Goal: Task Accomplishment & Management: Manage account settings

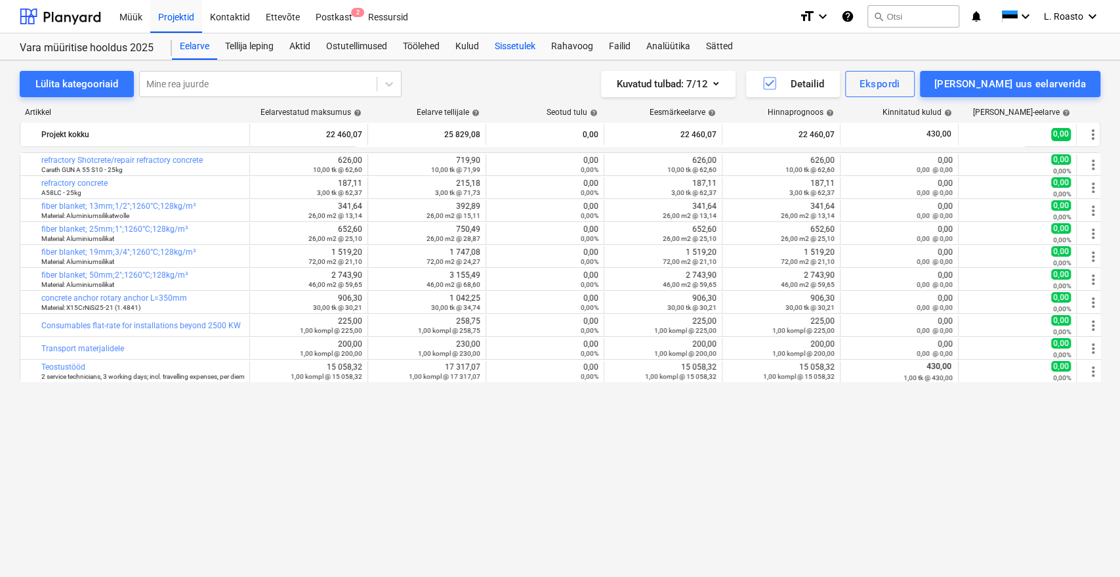
click at [510, 44] on div "Sissetulek" at bounding box center [515, 46] width 56 height 26
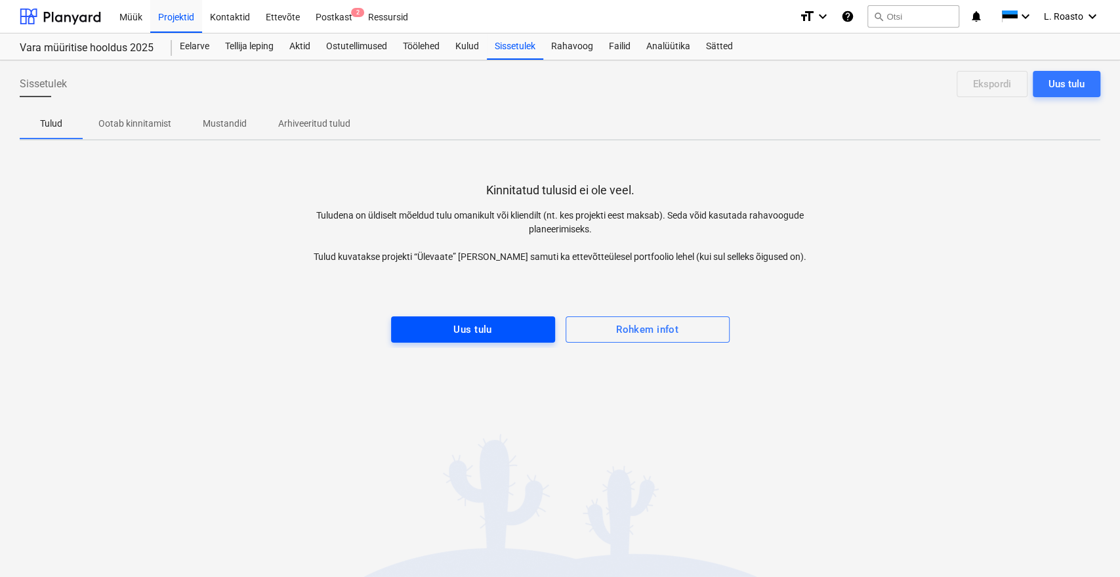
click at [513, 333] on span "Uus tulu" at bounding box center [472, 329] width 135 height 17
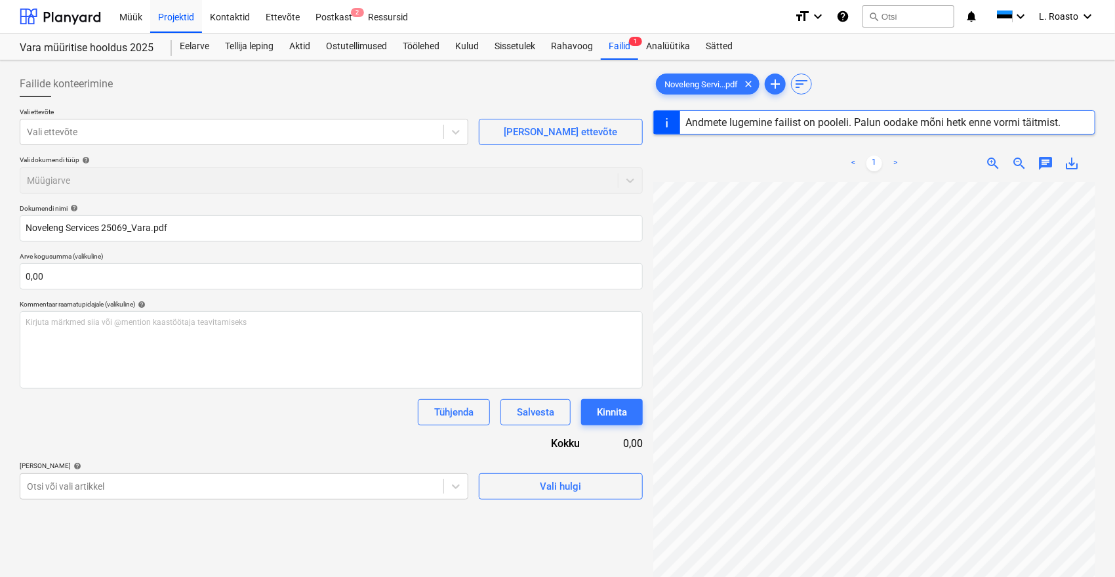
type input "25069"
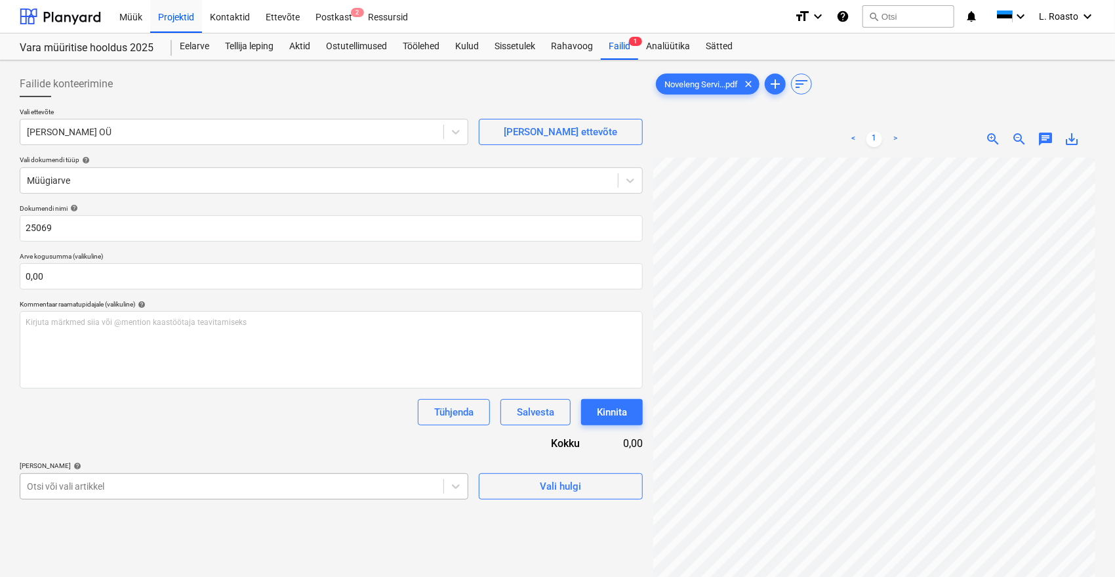
click at [89, 485] on body "Müük Projektid Kontaktid Ettevõte Postkast 2 Ressursid format_size keyboard_arr…" at bounding box center [557, 288] width 1115 height 577
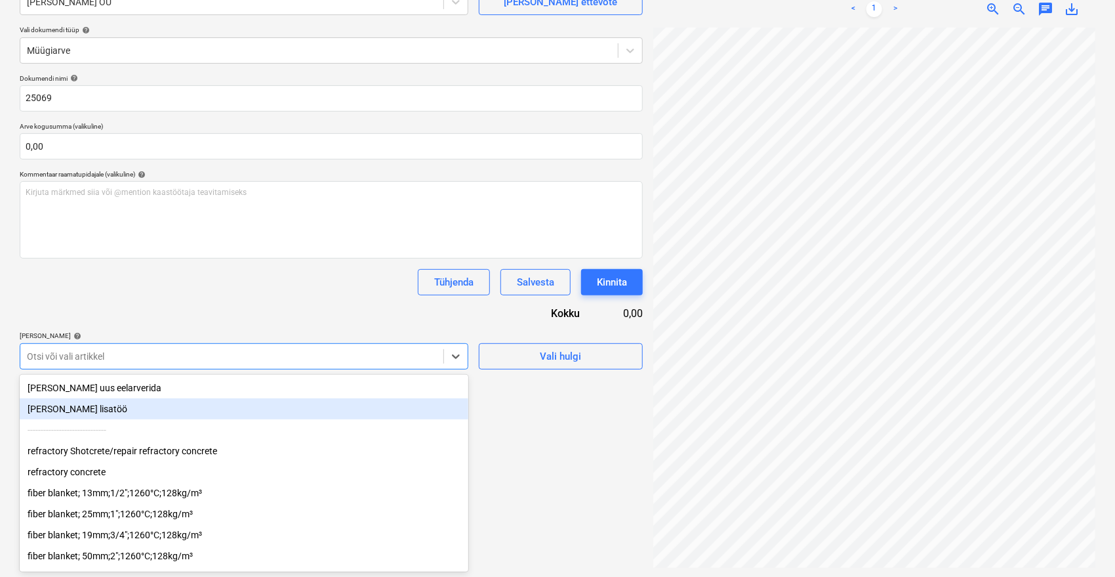
scroll to position [89, 0]
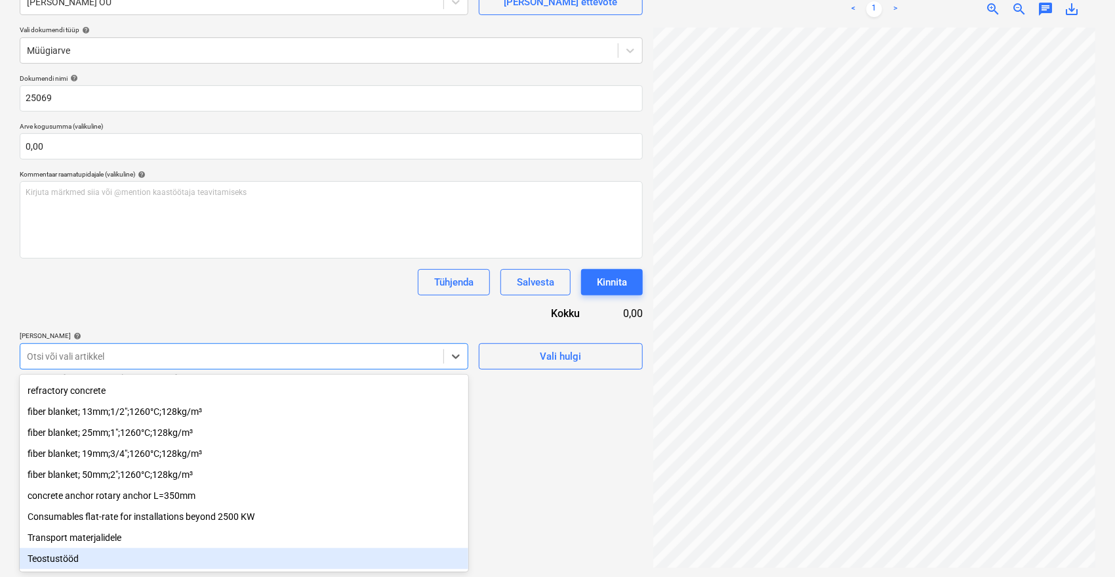
click at [110, 552] on div "Teostustööd" at bounding box center [244, 558] width 449 height 21
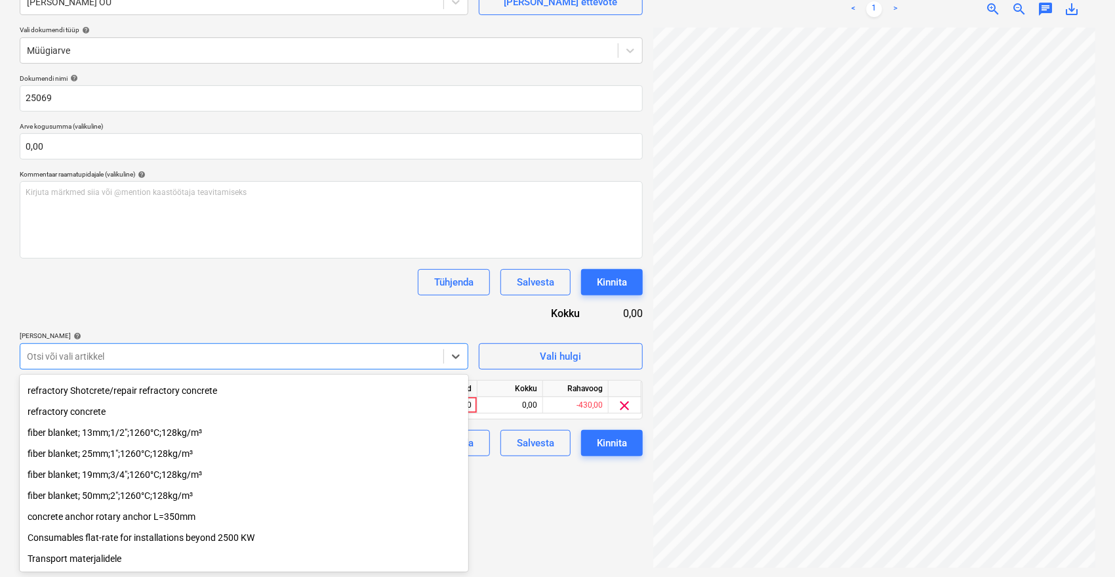
scroll to position [67, 0]
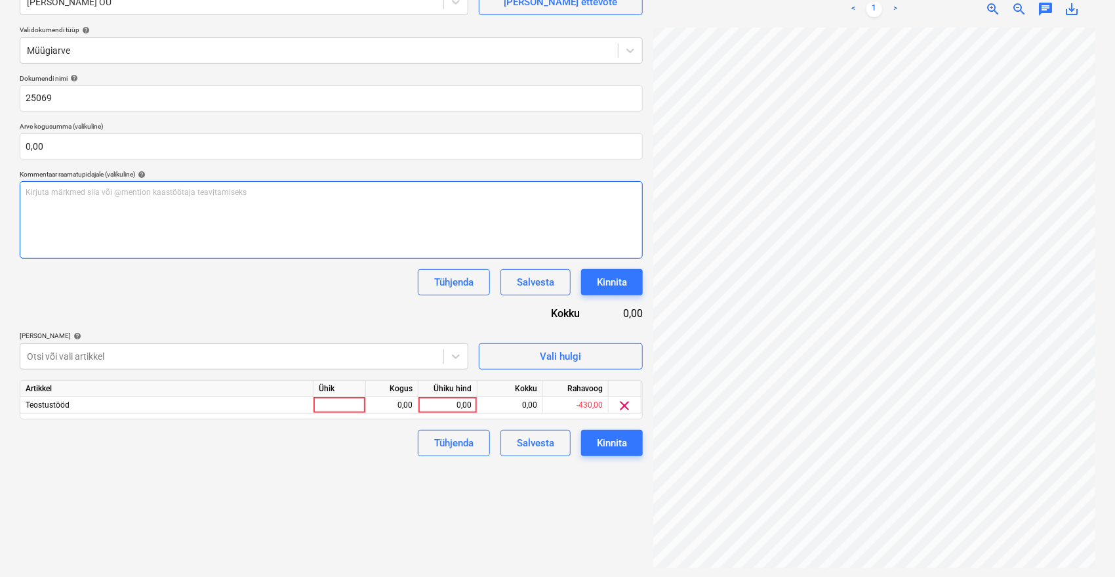
click at [285, 257] on div "Kirjuta märkmed siia või @mention kaastöötaja teavitamiseks ﻿" at bounding box center [331, 219] width 623 height 77
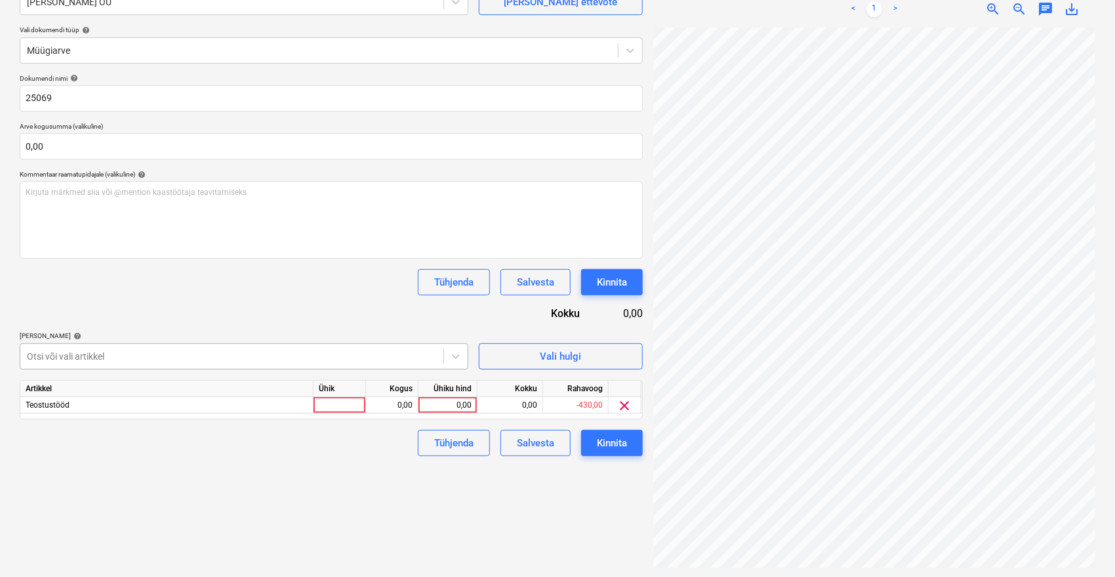
click at [196, 361] on div at bounding box center [232, 356] width 410 height 13
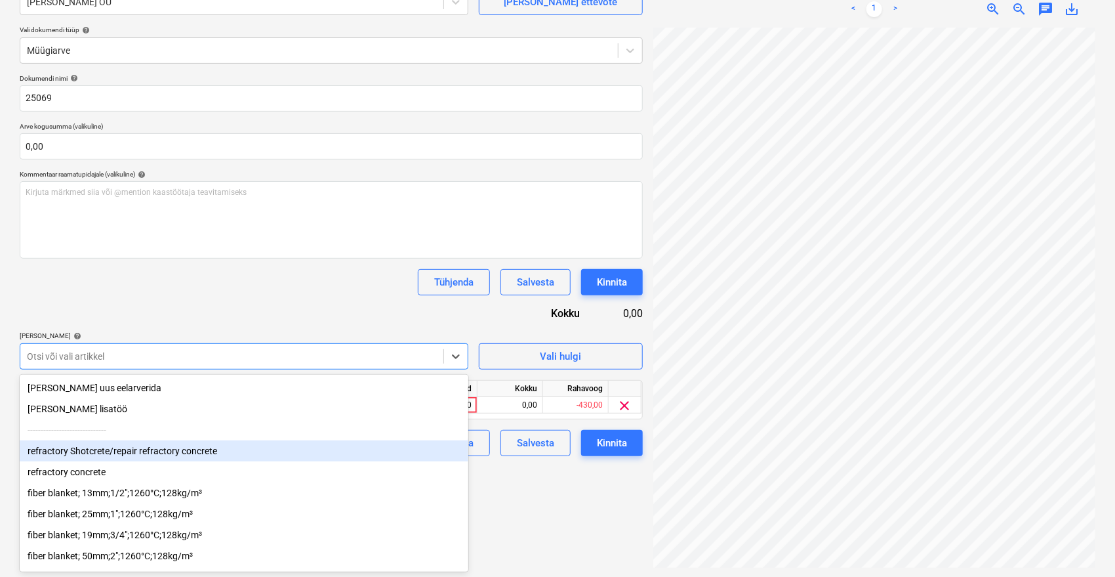
click at [109, 458] on div "refractory Shotcrete/repair refractory concrete" at bounding box center [244, 450] width 449 height 21
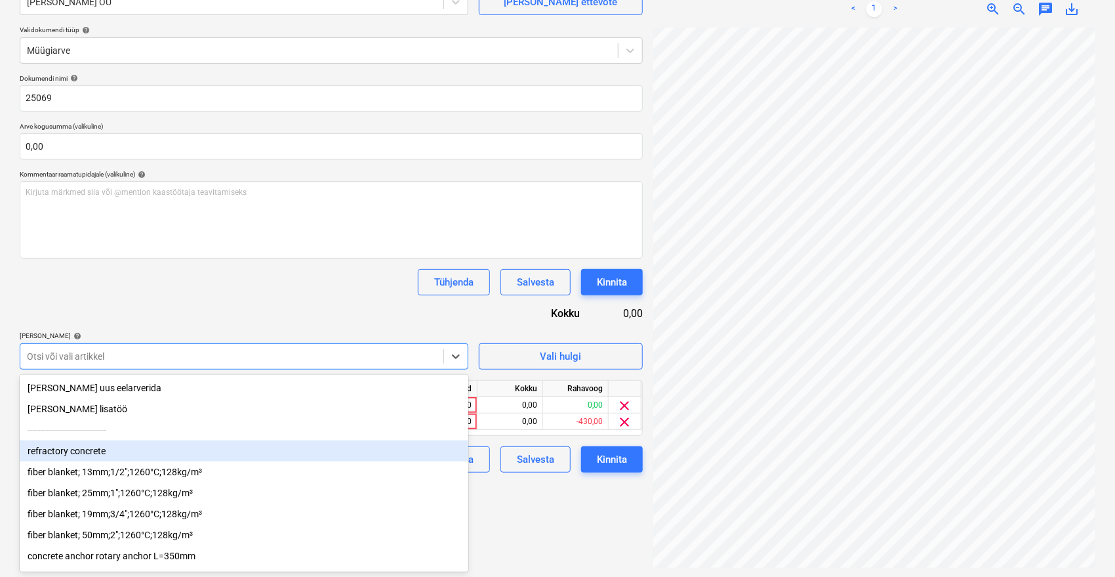
click at [98, 458] on div "refractory concrete" at bounding box center [244, 450] width 449 height 21
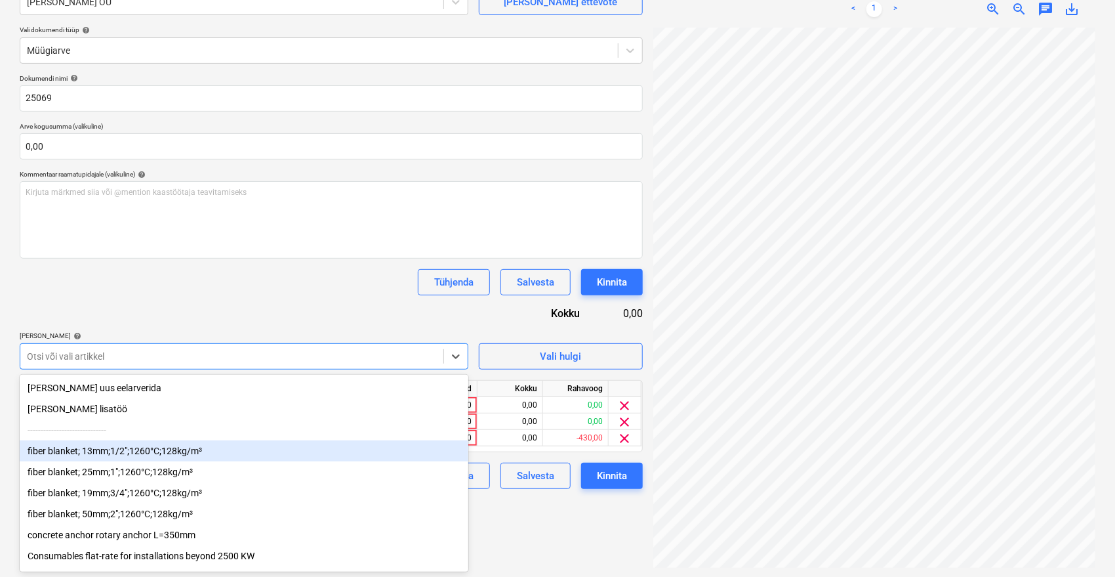
click at [98, 460] on div "fiber blanket; 13mm;1/2";1260°C;128kg/m³" at bounding box center [244, 450] width 449 height 21
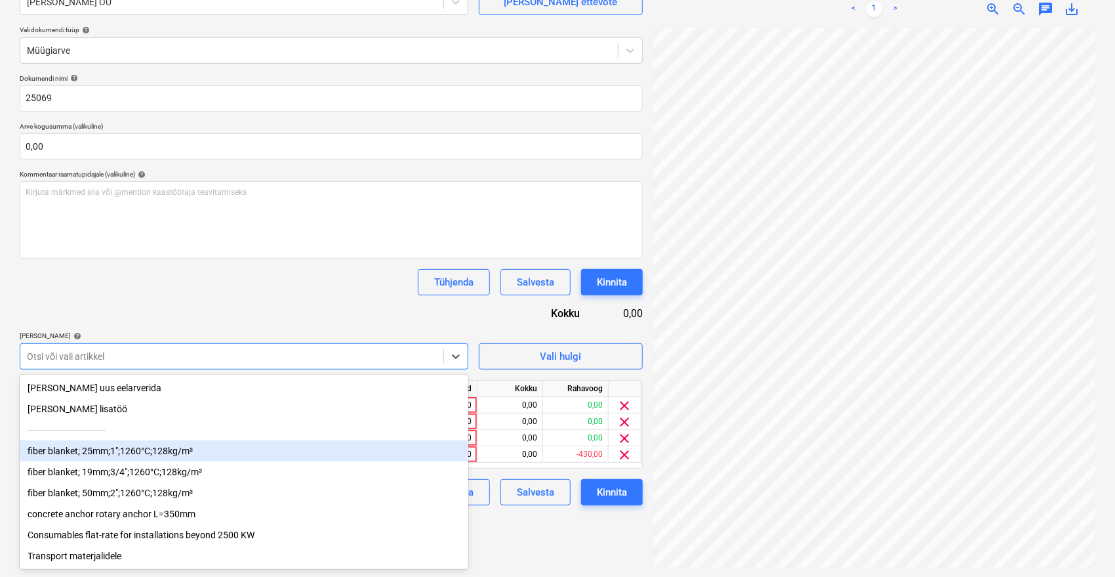
click at [98, 453] on div "fiber blanket; 25mm;1";1260°C;128kg/m³" at bounding box center [244, 450] width 449 height 21
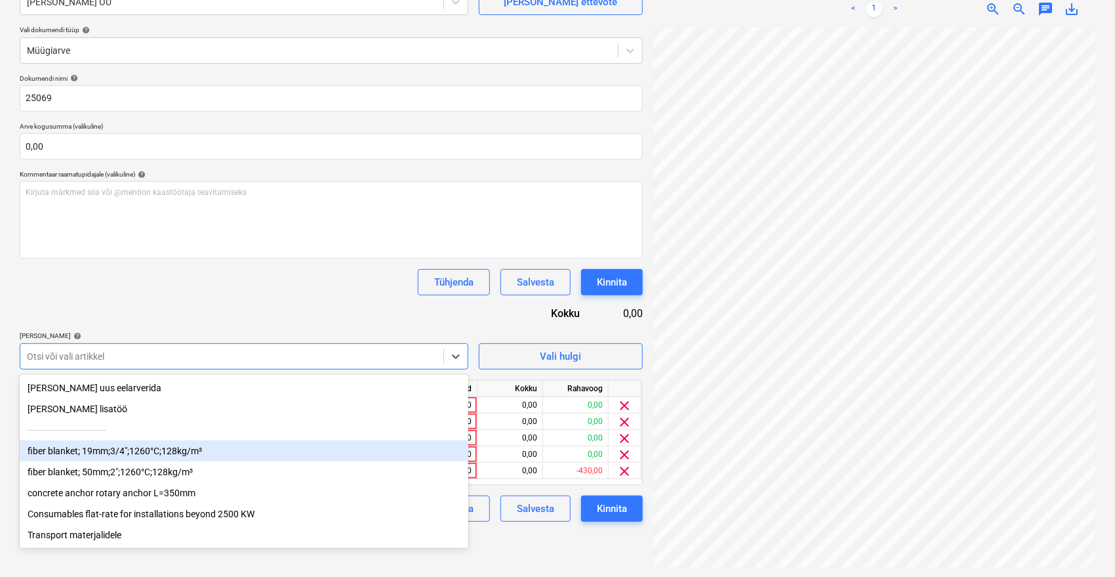
click at [98, 455] on div "fiber blanket; 19mm;3/4";1260°C;128kg/m³" at bounding box center [244, 450] width 449 height 21
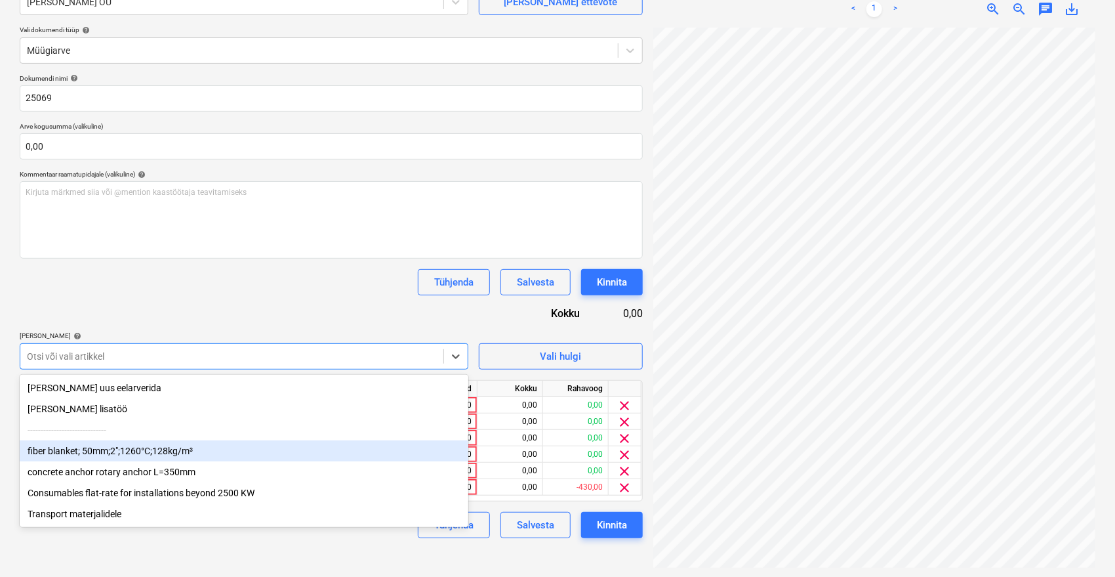
click at [98, 456] on div "fiber blanket; 50mm;2";1260°C;128kg/m³" at bounding box center [244, 450] width 449 height 21
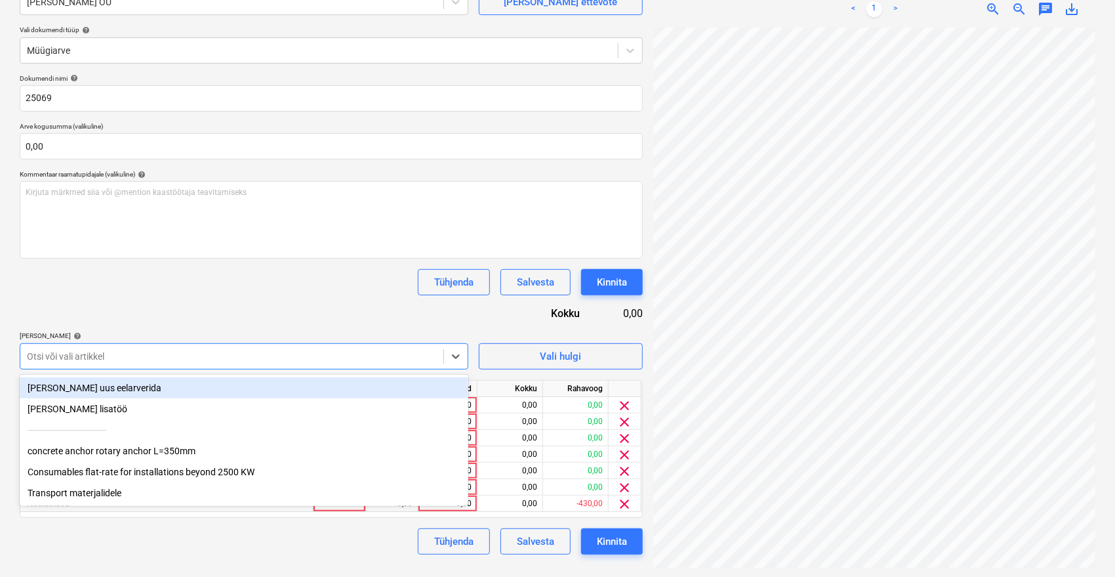
click at [98, 456] on div "concrete anchor rotary anchor L=350mm" at bounding box center [244, 450] width 449 height 21
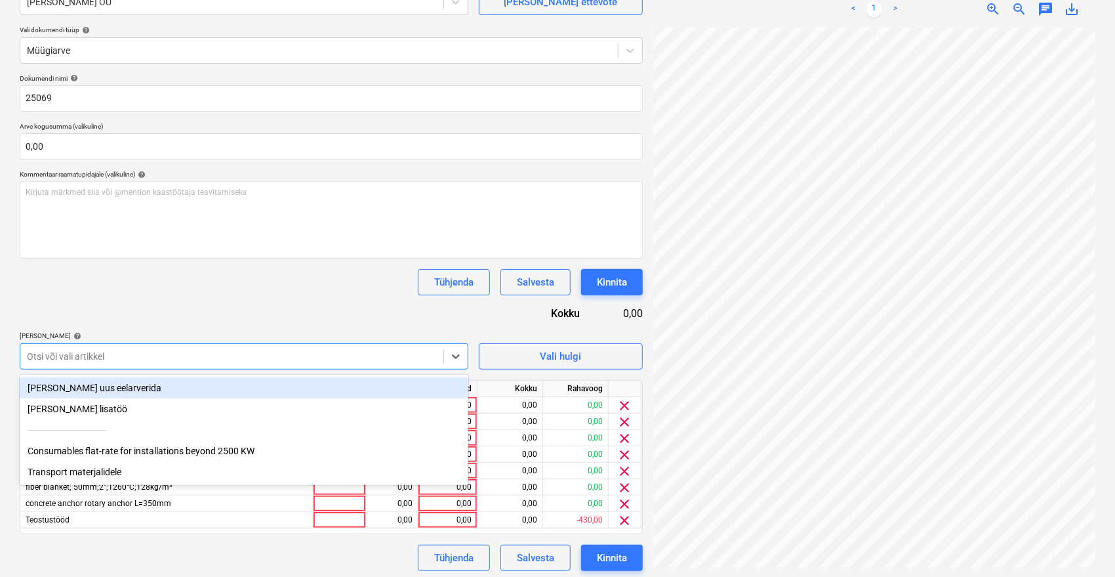
click at [98, 456] on div "Consumables flat-rate for installations beyond 2500 KW" at bounding box center [244, 450] width 449 height 21
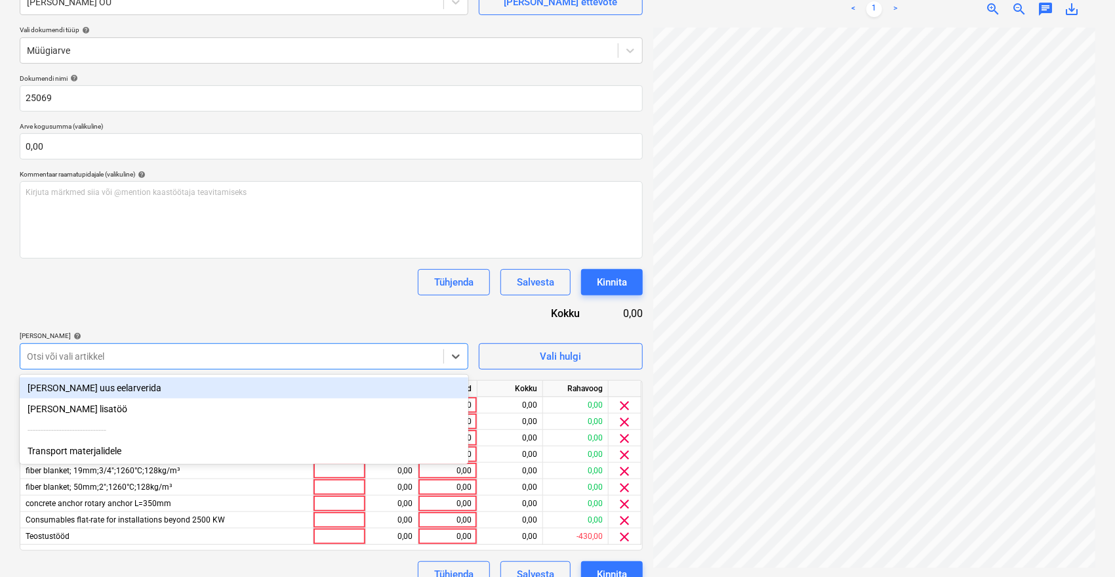
click at [98, 456] on div "Transport materjalidele" at bounding box center [244, 450] width 449 height 21
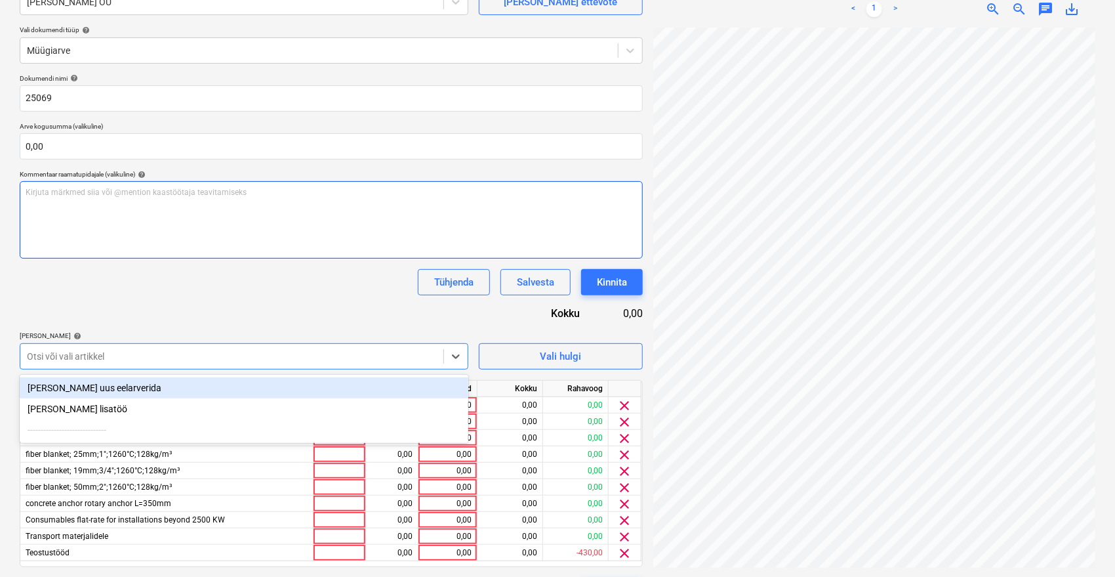
click at [303, 239] on div "Kirjuta märkmed siia või @mention kaastöötaja teavitamiseks ﻿" at bounding box center [331, 219] width 623 height 77
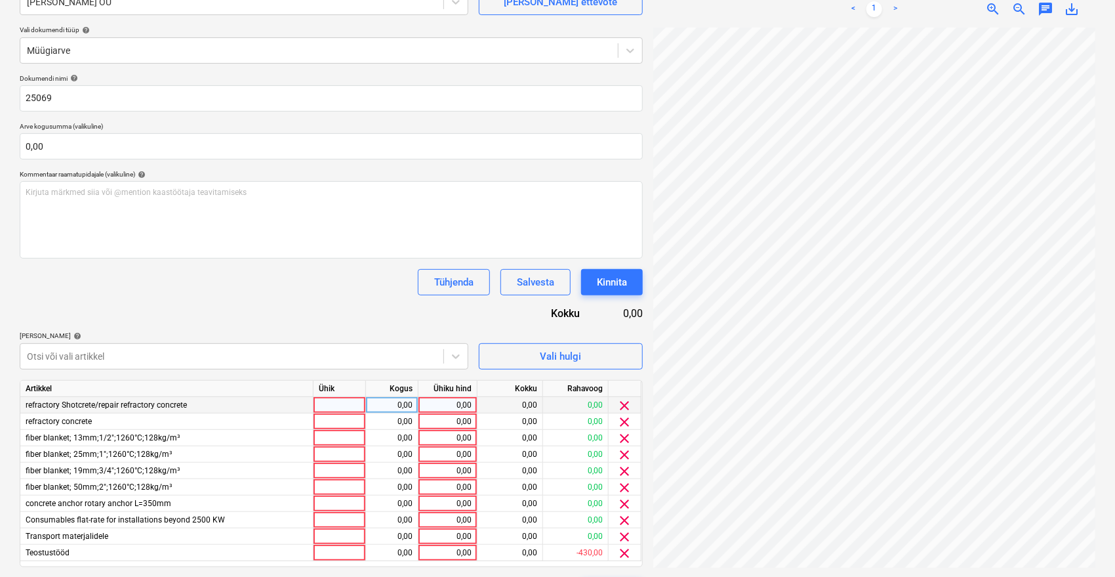
click at [433, 406] on div "0,00" at bounding box center [448, 405] width 48 height 16
click at [467, 399] on div "0,00" at bounding box center [448, 405] width 48 height 16
click at [461, 402] on div "0,00" at bounding box center [448, 405] width 48 height 16
type input "1"
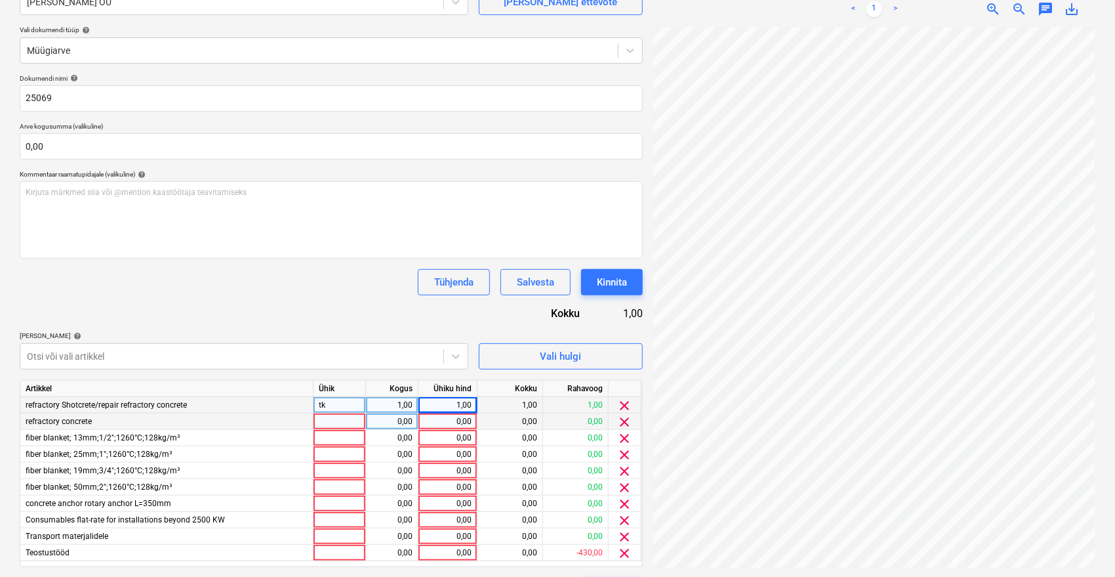
click at [457, 421] on div "0,00" at bounding box center [448, 421] width 48 height 16
click at [462, 439] on div "0,00" at bounding box center [448, 438] width 48 height 16
type input "1"
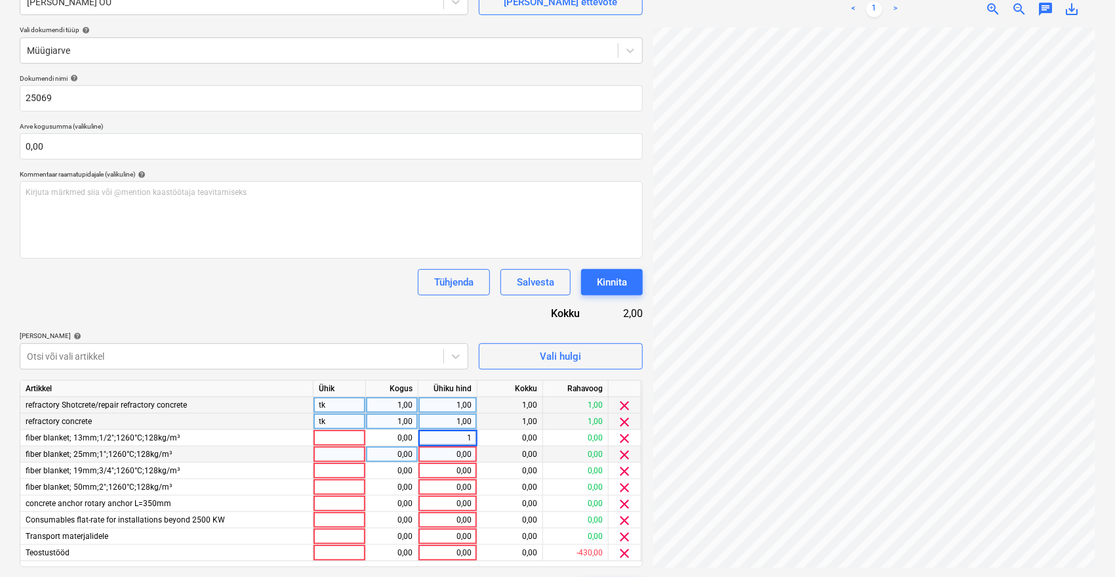
click at [463, 456] on div "0,00" at bounding box center [448, 454] width 48 height 16
click at [465, 469] on div "0,00" at bounding box center [448, 470] width 48 height 16
type input "1"
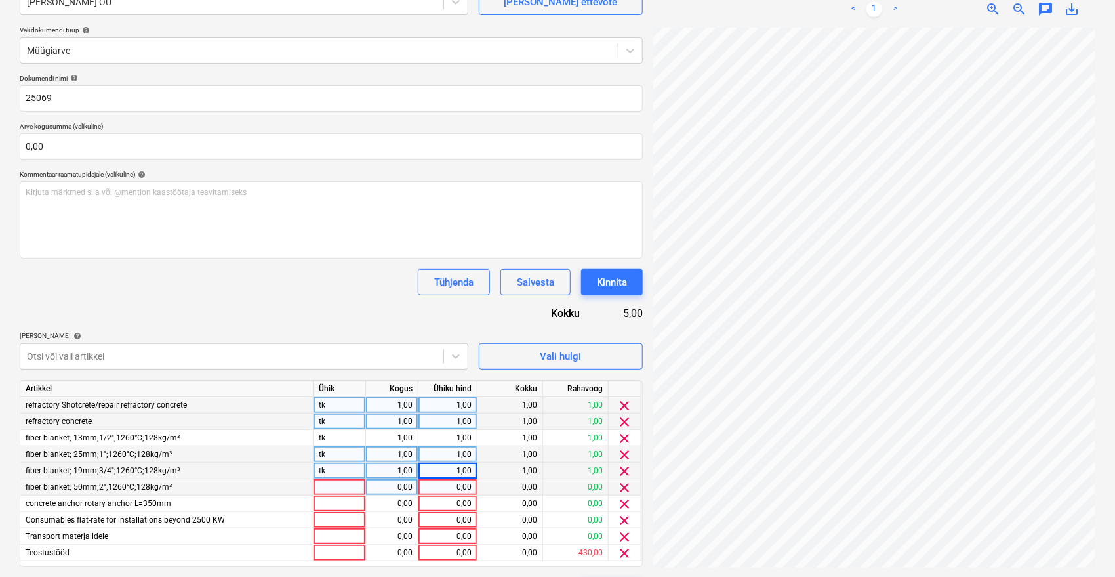
click at [462, 486] on div "0,00" at bounding box center [448, 487] width 48 height 16
click at [465, 502] on div "0,00" at bounding box center [448, 503] width 48 height 16
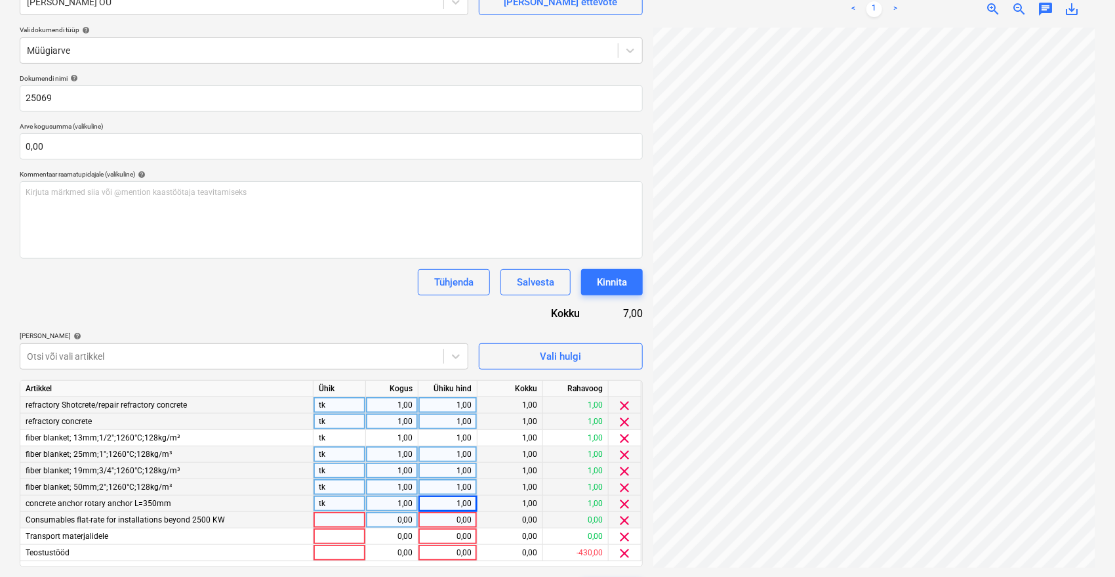
click at [466, 521] on div "0,00" at bounding box center [448, 520] width 48 height 16
click at [464, 536] on div "0,00" at bounding box center [448, 536] width 48 height 16
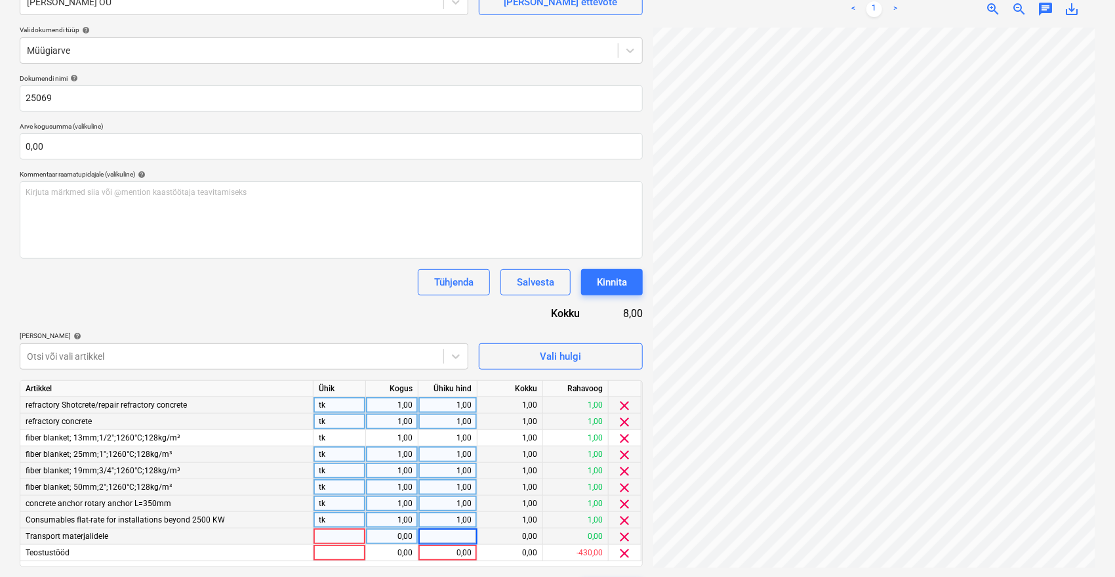
type input "1"
click at [465, 550] on div "0,00" at bounding box center [448, 552] width 48 height 16
type input "1"
type input "18744"
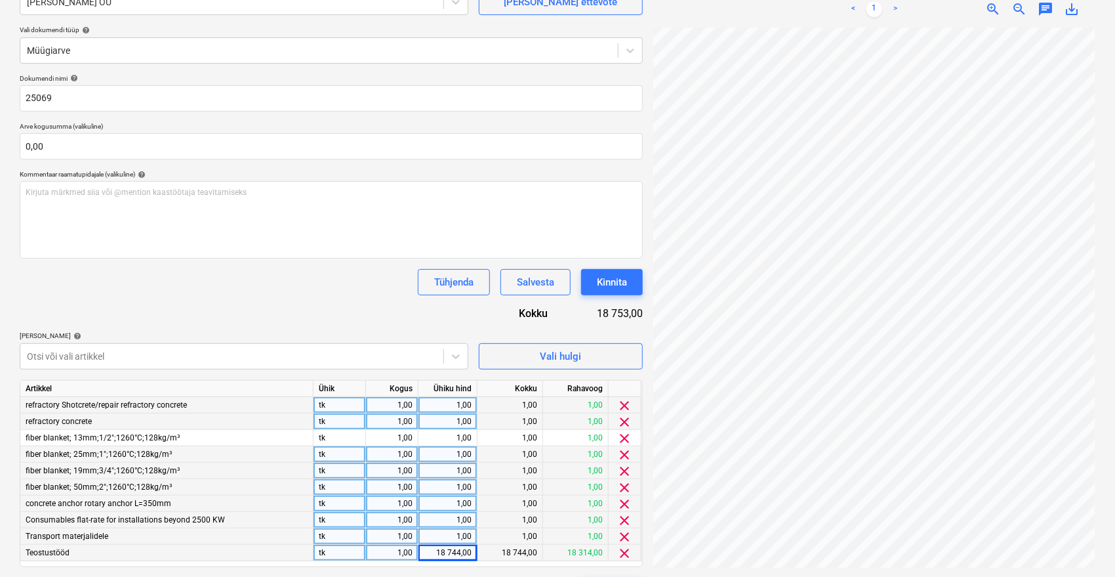
click at [375, 299] on div "Dokumendi nimi help 25069 Arve kogusumma (valikuline) 0,00 Kommentaar raamatupi…" at bounding box center [331, 338] width 623 height 529
click at [447, 550] on div "18 744,00" at bounding box center [448, 552] width 48 height 16
click at [468, 548] on input "18744" at bounding box center [447, 552] width 58 height 16
type input "18746"
click at [385, 270] on div "Tühjenda Salvesta Kinnita" at bounding box center [331, 282] width 623 height 26
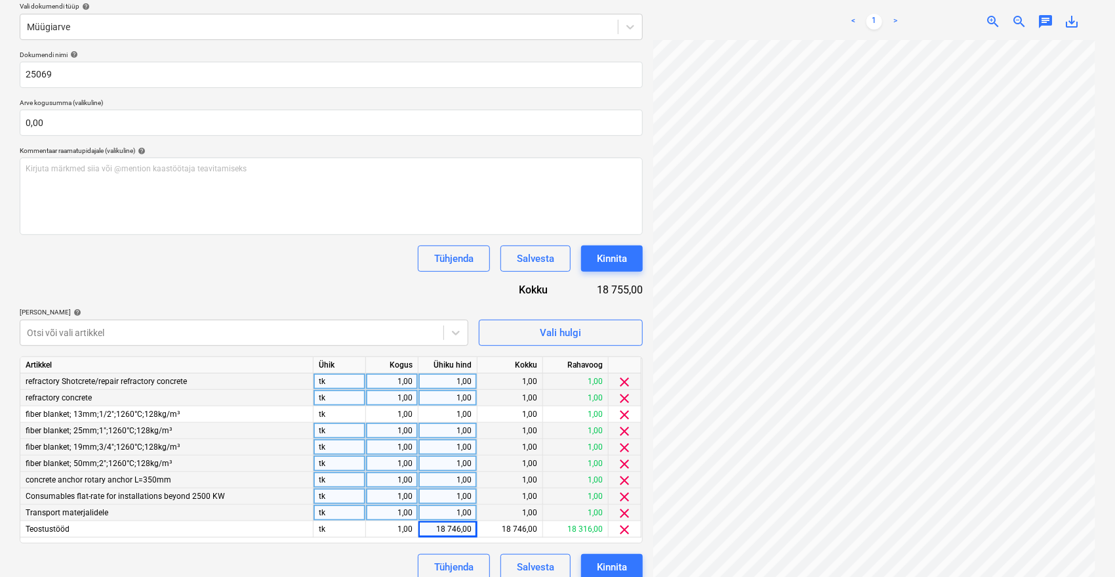
scroll to position [167, 0]
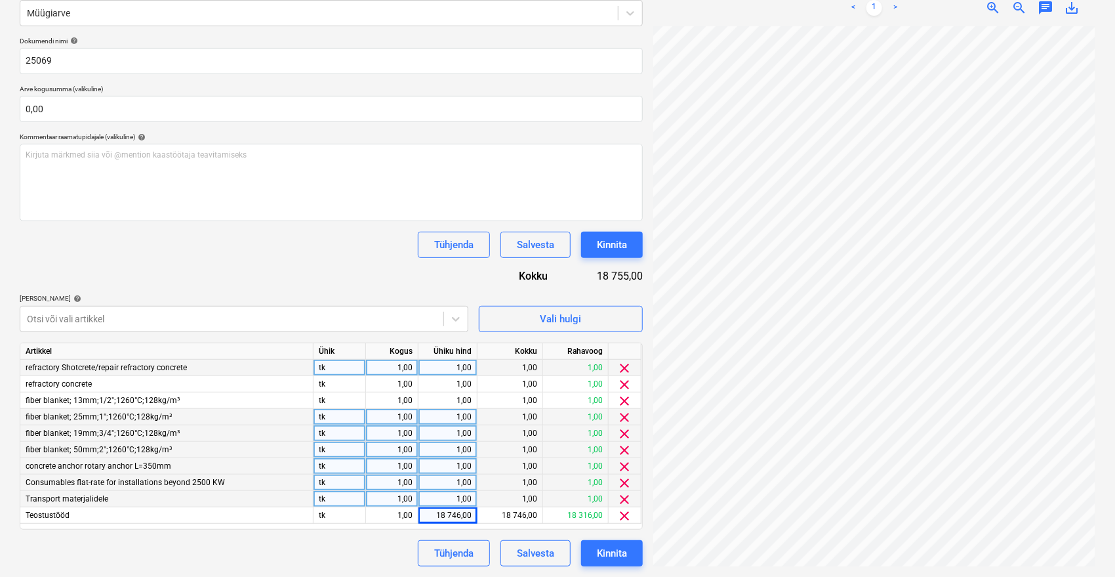
drag, startPoint x: 269, startPoint y: 252, endPoint x: 273, endPoint y: 264, distance: 13.1
click at [269, 253] on div "Tühjenda Salvesta Kinnita" at bounding box center [331, 245] width 623 height 26
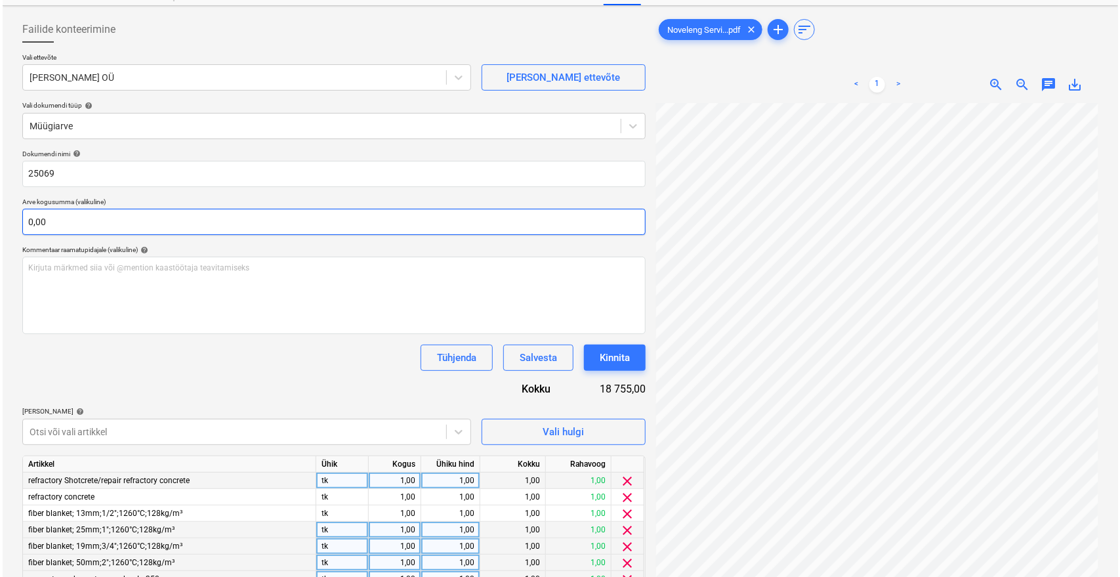
scroll to position [0, 0]
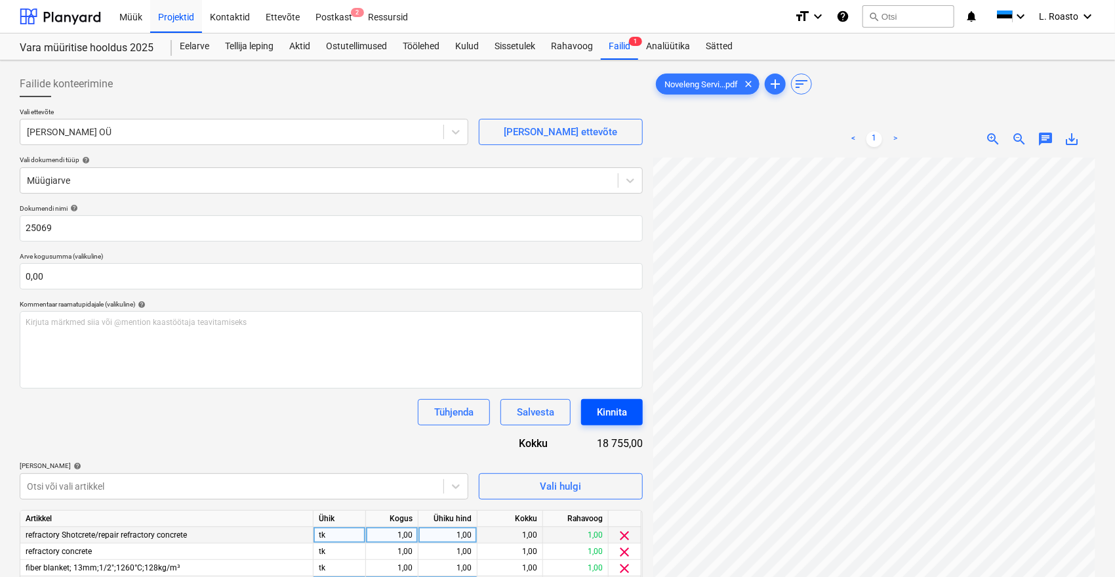
click at [627, 411] on button "Kinnita" at bounding box center [612, 412] width 62 height 26
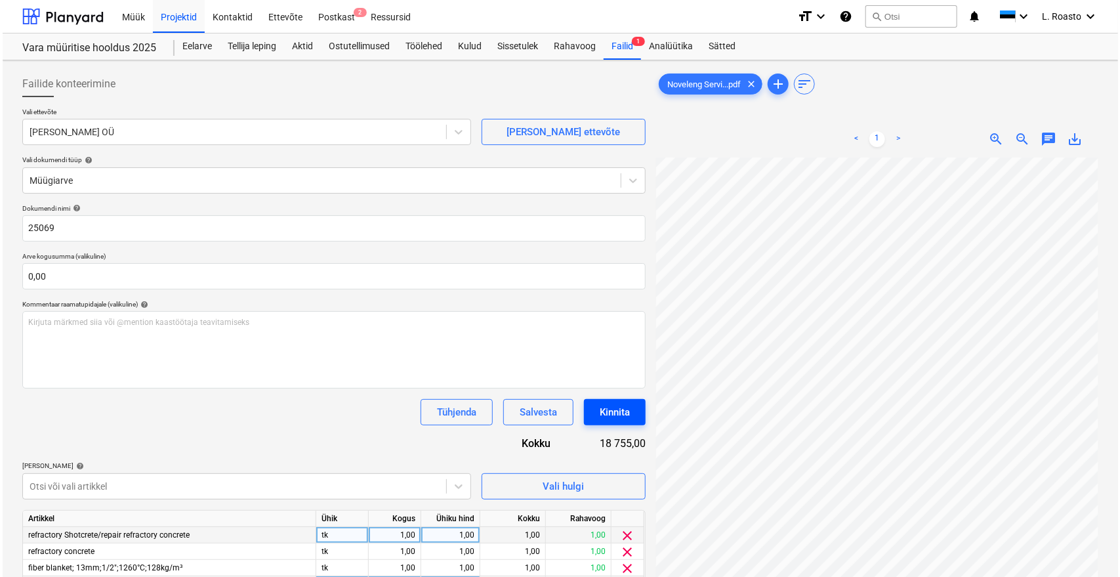
scroll to position [0, 52]
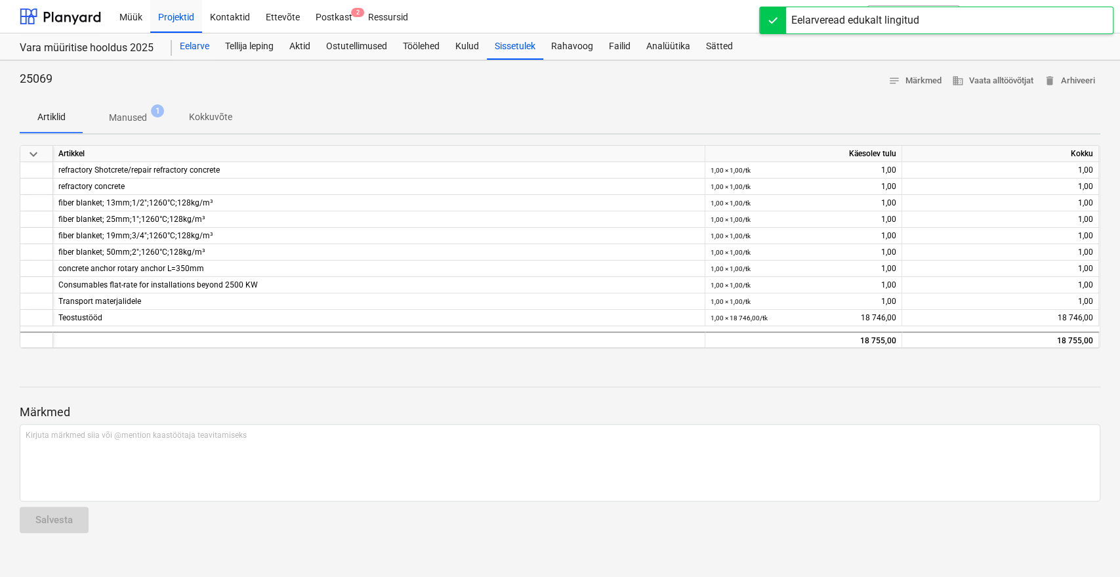
click at [199, 44] on div "Eelarve" at bounding box center [194, 46] width 45 height 26
